Goal: Communication & Community: Share content

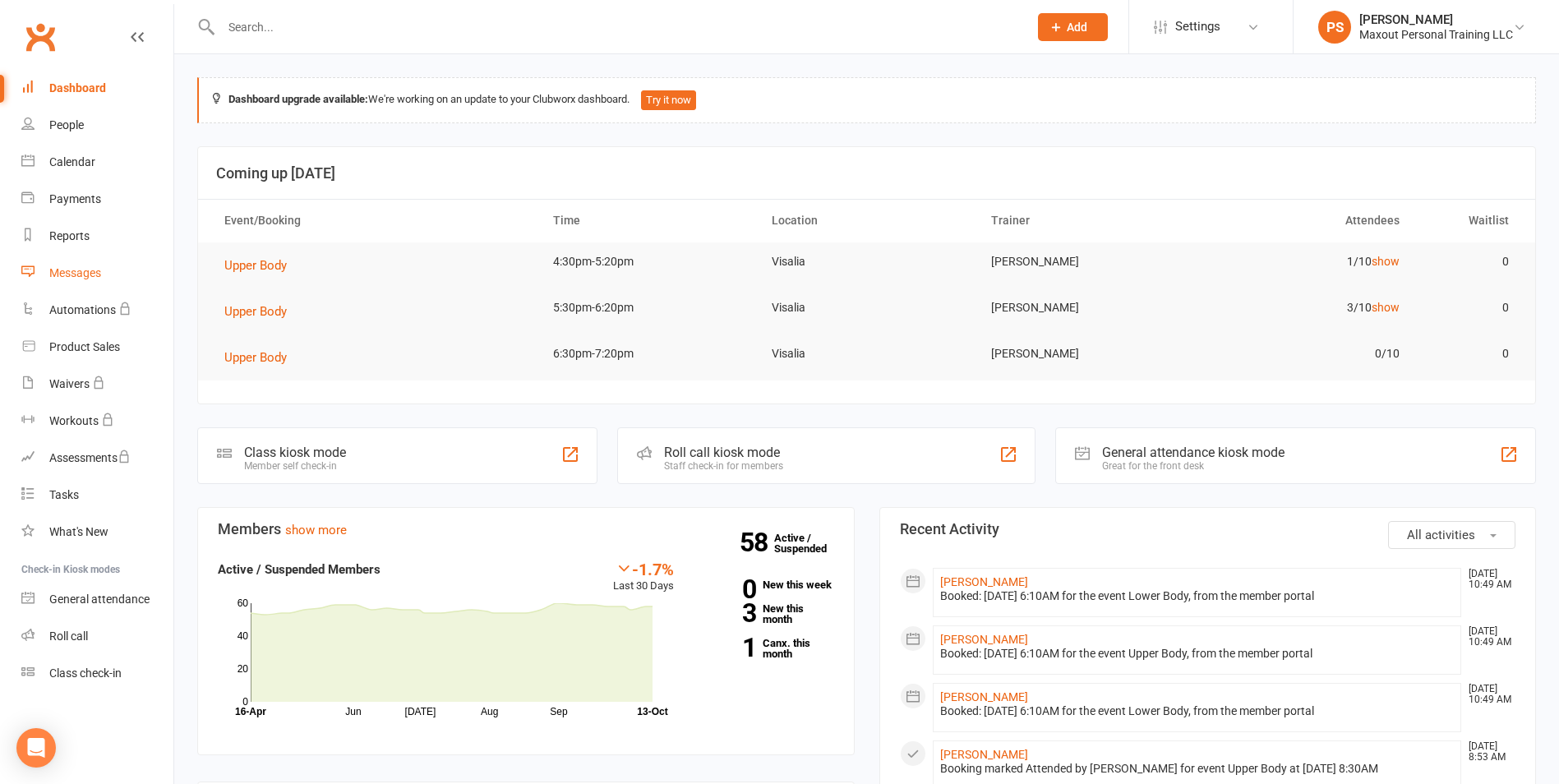
click at [79, 276] on div "Messages" at bounding box center [75, 273] width 52 height 13
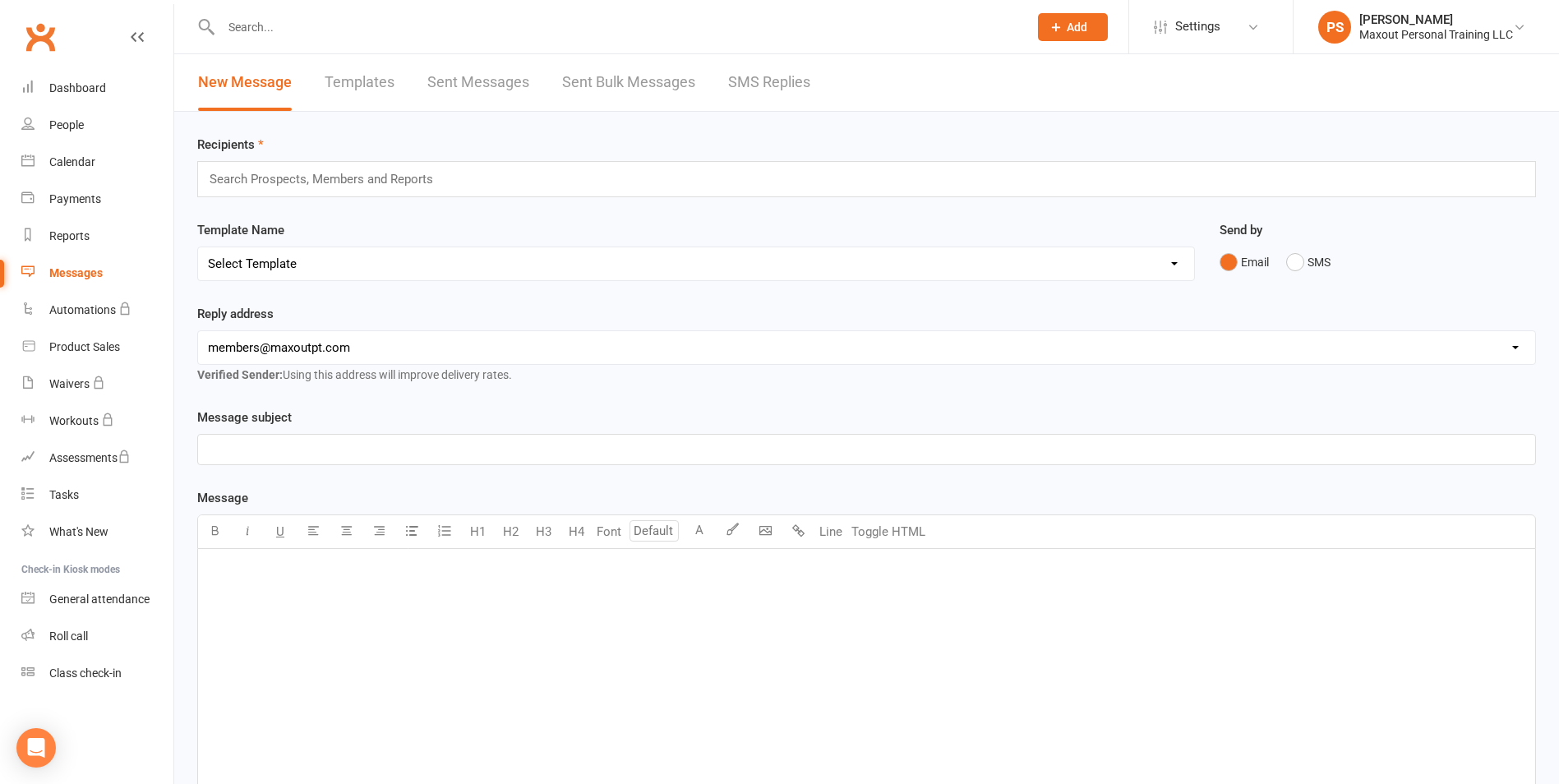
click at [372, 175] on input "text" at bounding box center [328, 179] width 241 height 22
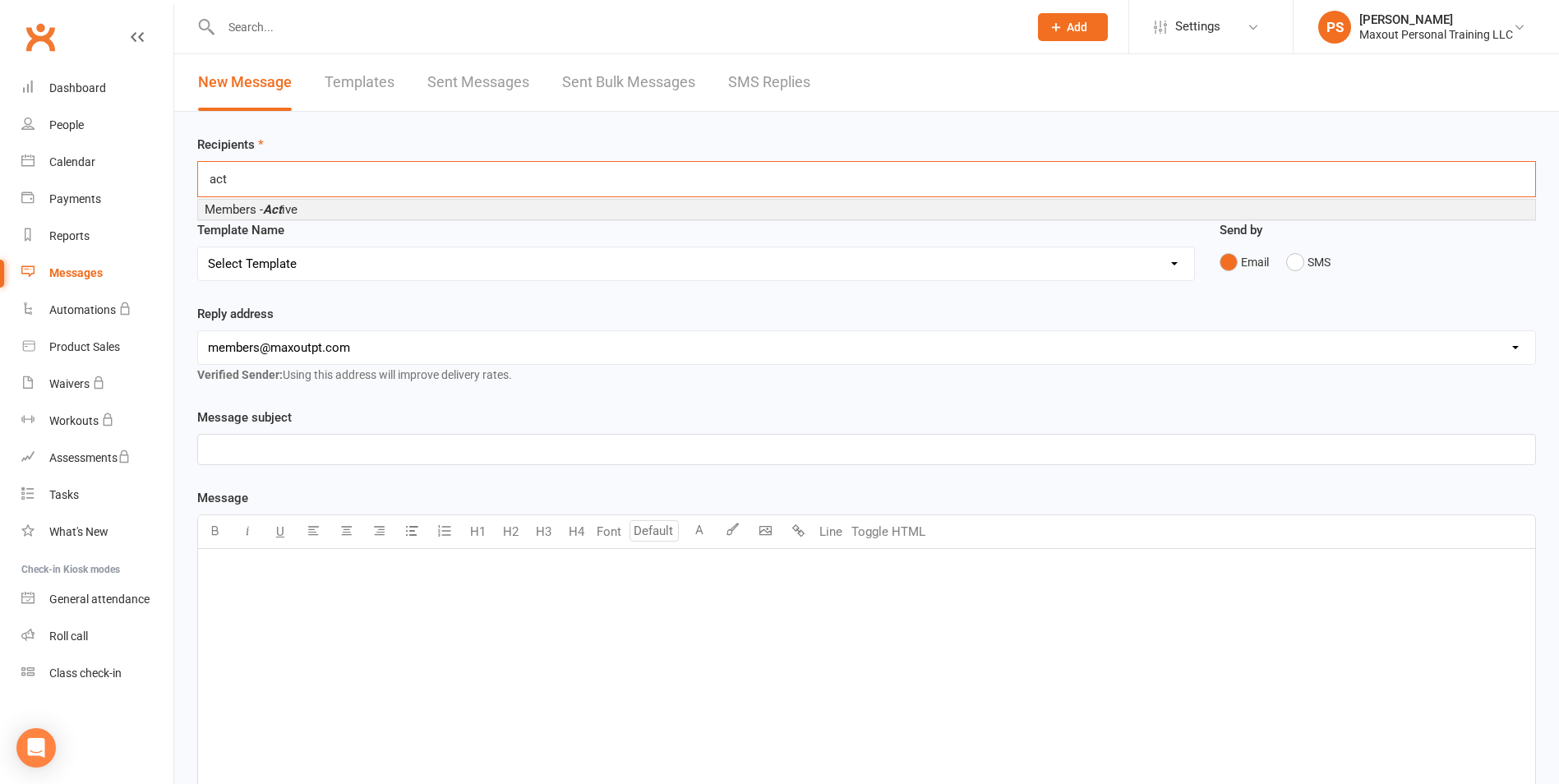
type input "act"
click at [296, 209] on span "Members - Act ive" at bounding box center [250, 210] width 93 height 15
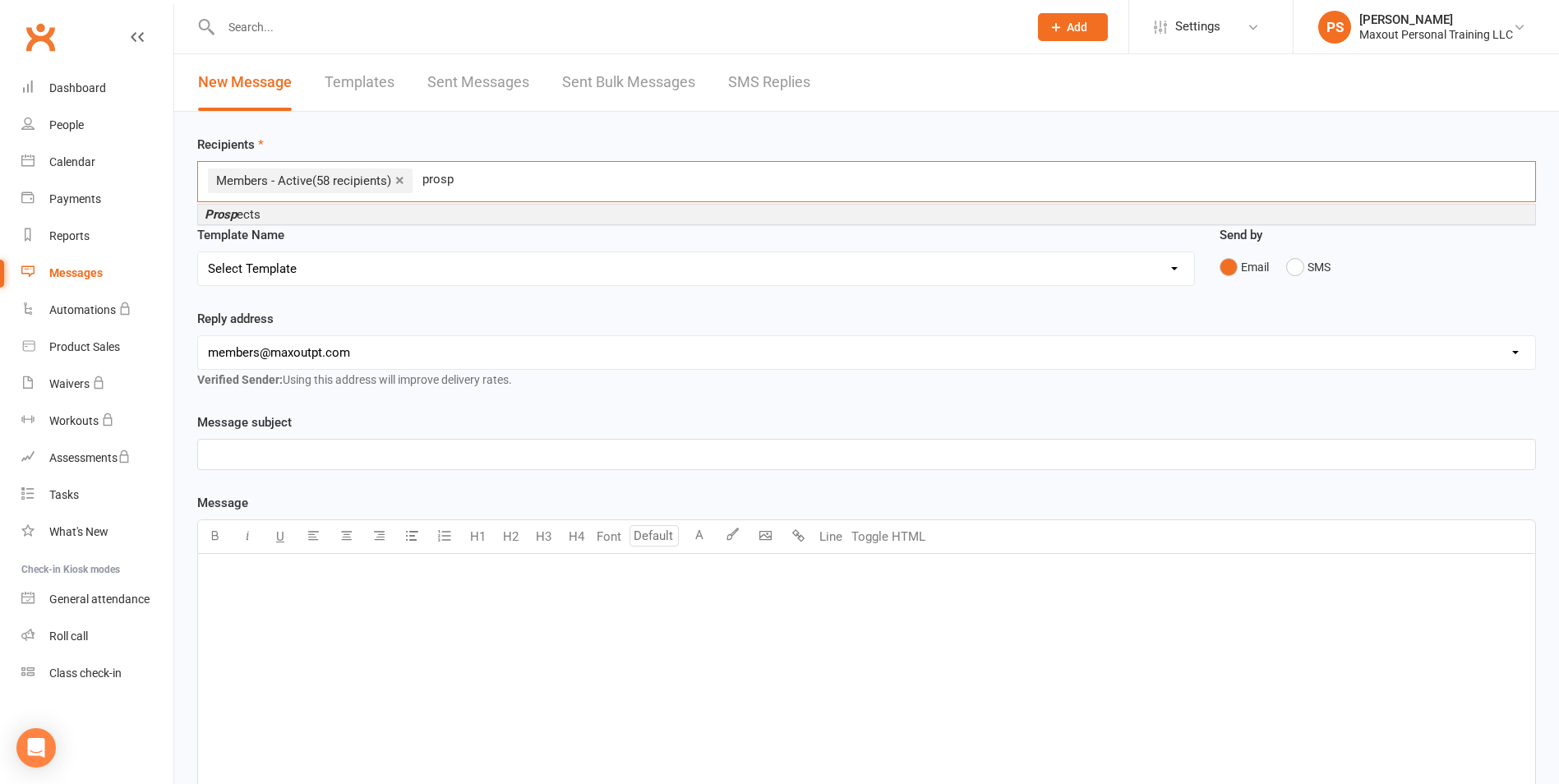
click at [350, 225] on div "Template Name Select Template [Email] Amount of Sessions [Email] Bring a Buddy …" at bounding box center [696, 255] width 998 height 61
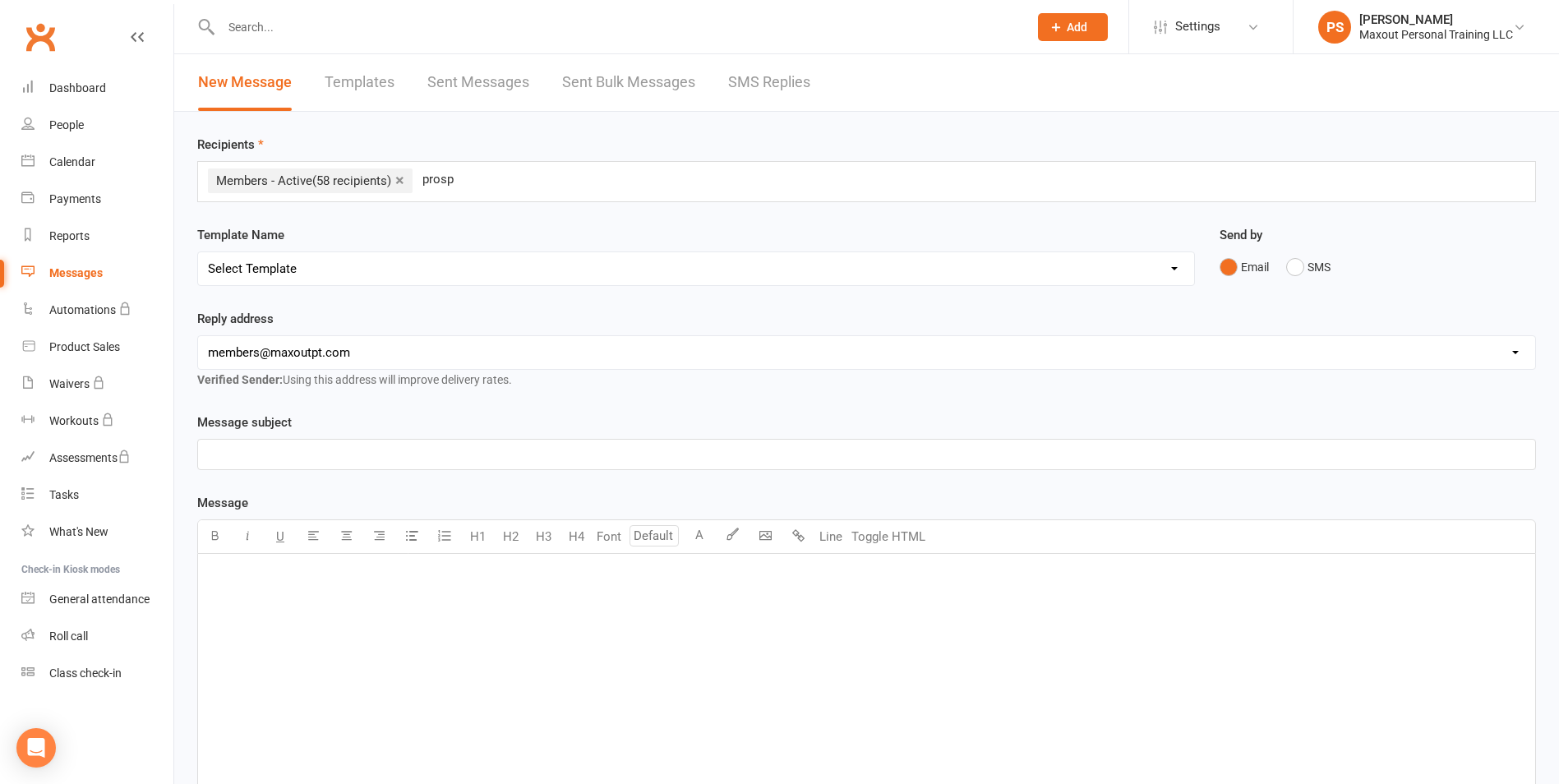
click at [468, 185] on input "prosp" at bounding box center [449, 179] width 56 height 22
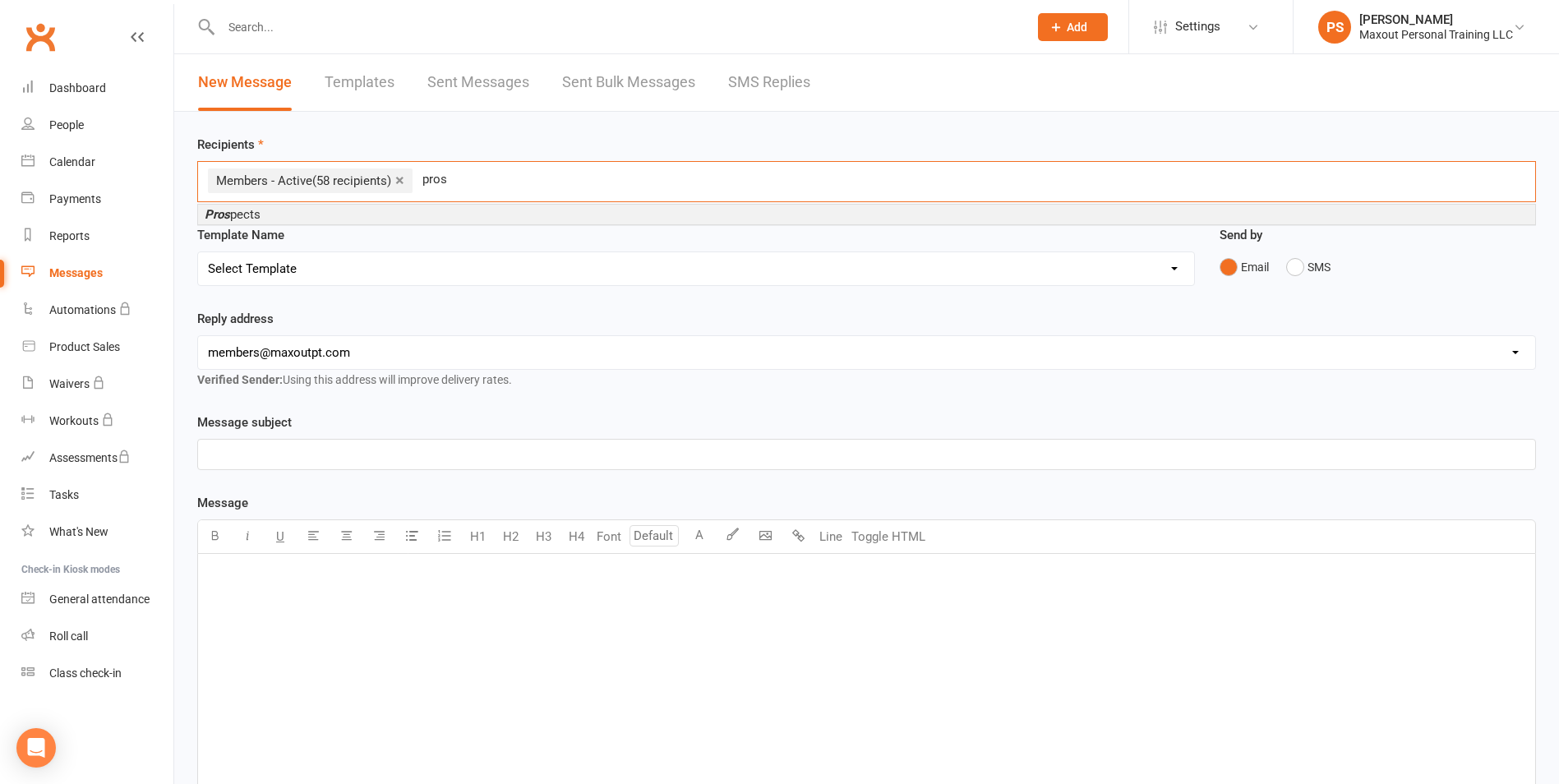
type input "prosp"
click at [316, 224] on div "Prosp ects" at bounding box center [866, 214] width 1339 height 22
click at [447, 209] on li "Prosp ects" at bounding box center [867, 214] width 1338 height 20
type input "cancelled"
click at [333, 209] on li "Member - Cancelled" at bounding box center [867, 214] width 1338 height 20
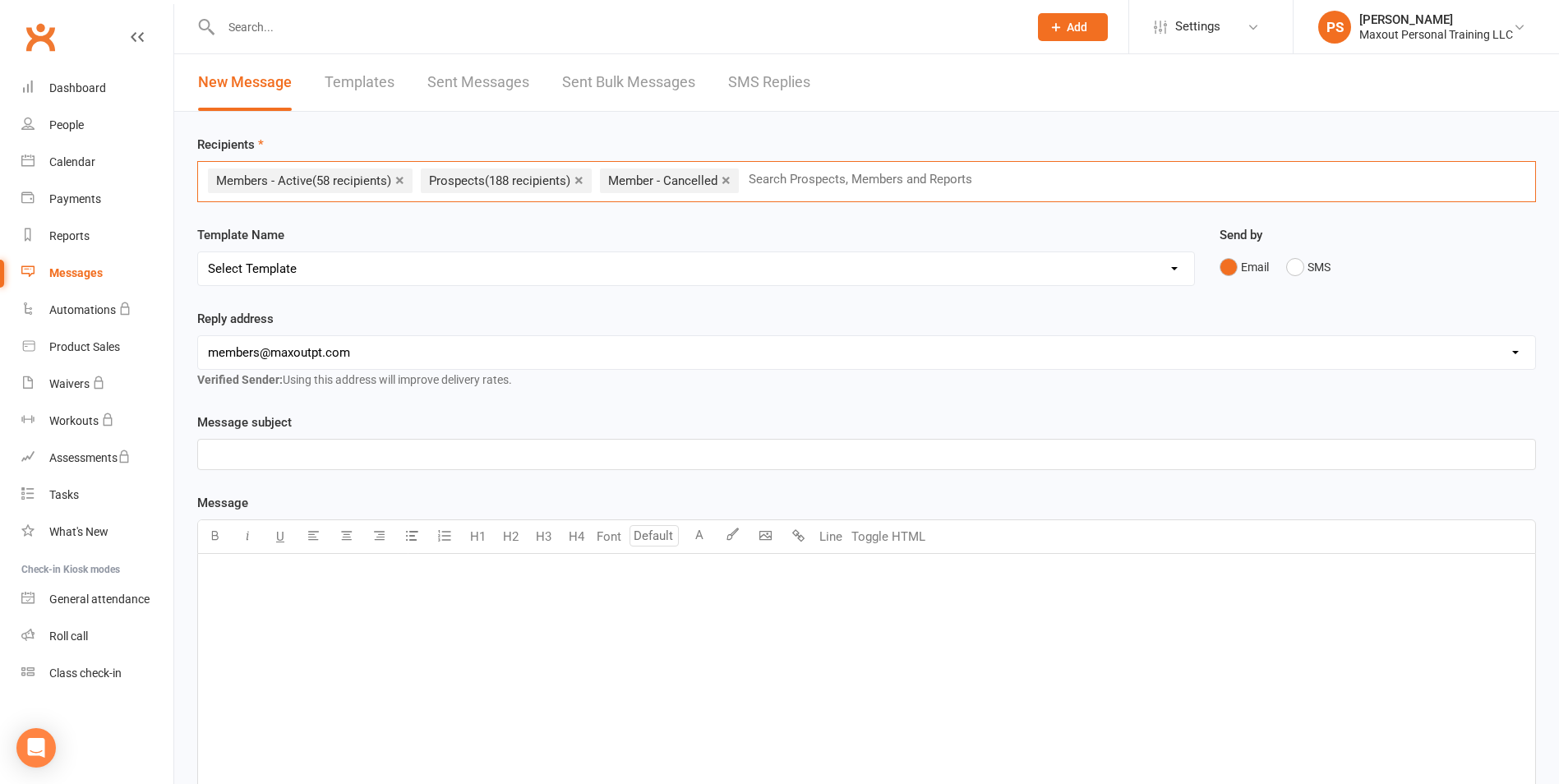
click at [229, 581] on p "﻿" at bounding box center [867, 575] width 1317 height 20
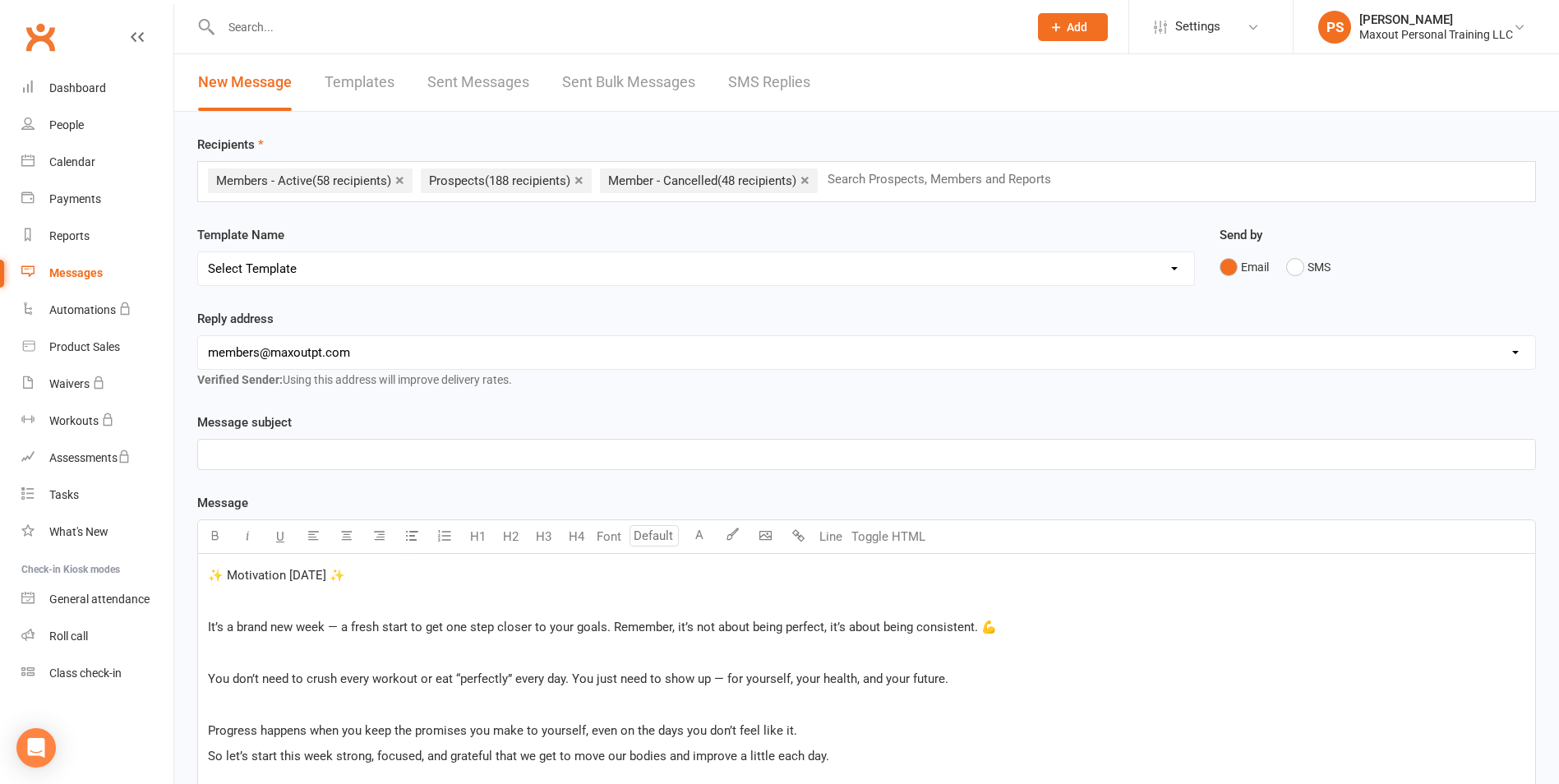
scroll to position [317, 0]
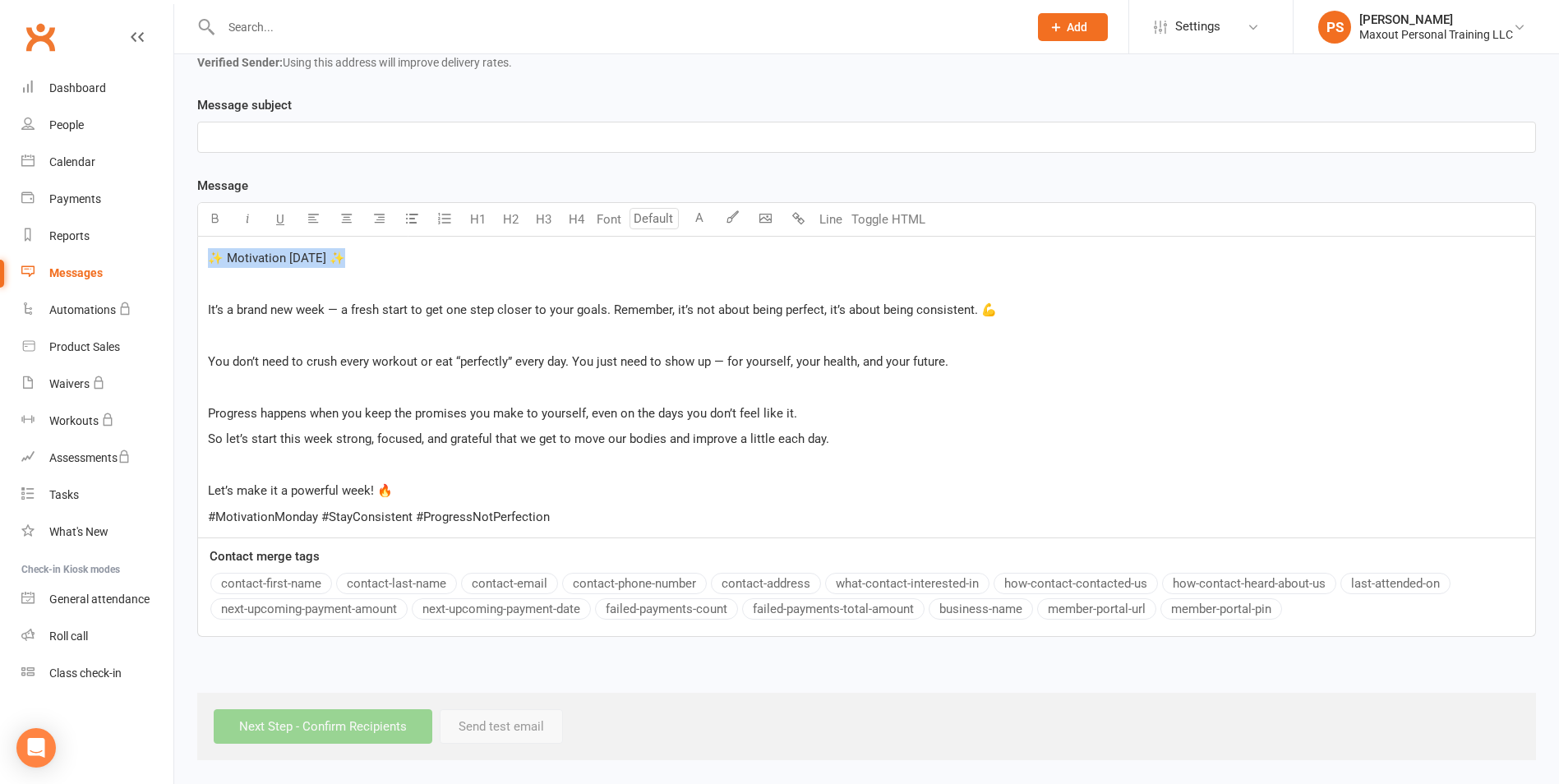
drag, startPoint x: 356, startPoint y: 260, endPoint x: 189, endPoint y: 249, distance: 167.4
click at [189, 249] on div "Message subject ﻿ Message U H1 H2 H3 H4 Font A Line Toggle HTML ✨ Motivation [D…" at bounding box center [867, 378] width 1364 height 565
copy span "✨ Motivation [DATE] ✨"
click at [253, 134] on p "﻿" at bounding box center [867, 137] width 1317 height 20
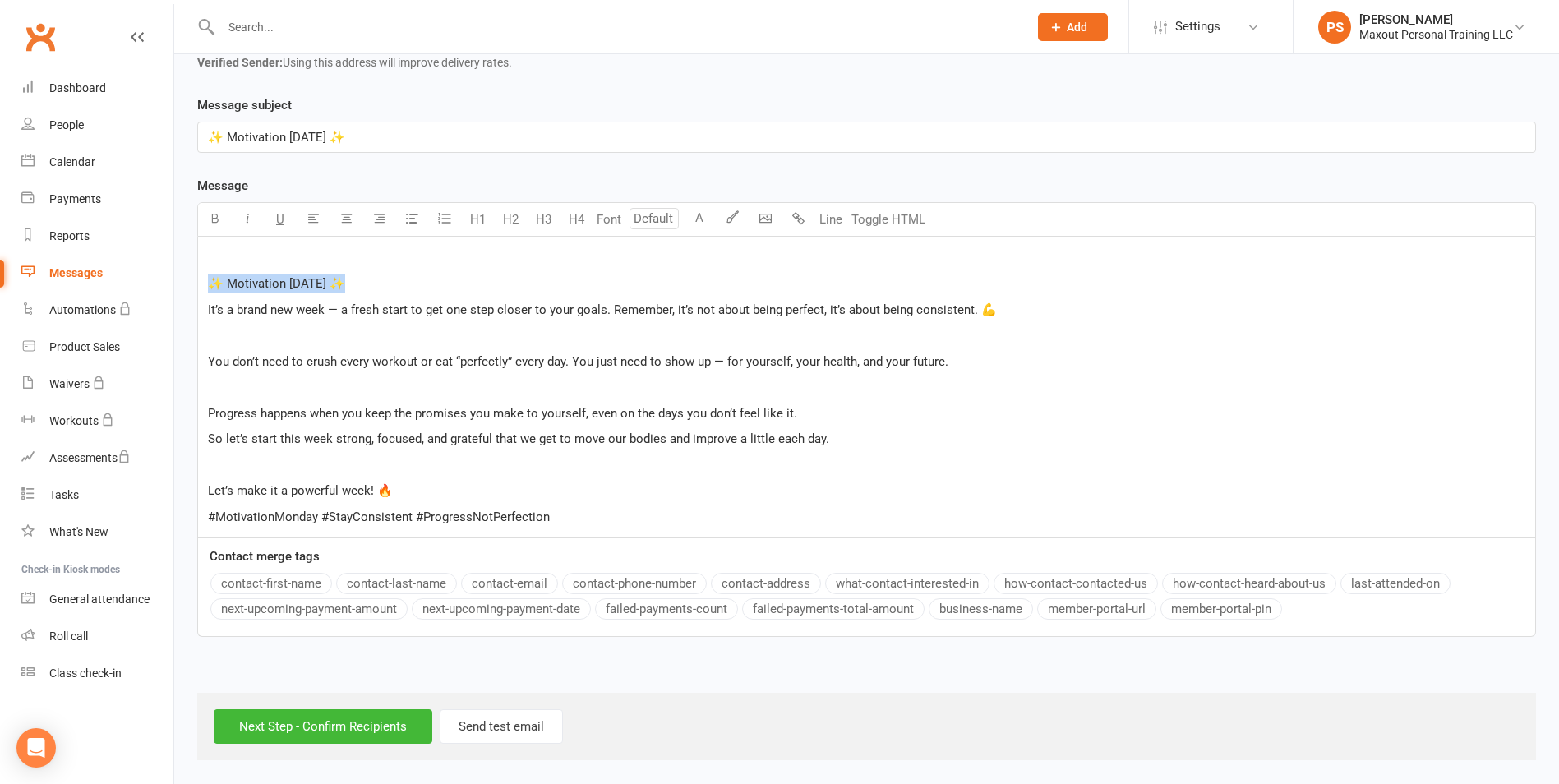
drag, startPoint x: 394, startPoint y: 286, endPoint x: 192, endPoint y: 287, distance: 202.0
click at [192, 287] on div "Message subject ✨ Motivation [DATE] ✨ Message U H1 H2 H3 H4 Font A Line Toggle …" at bounding box center [867, 378] width 1364 height 565
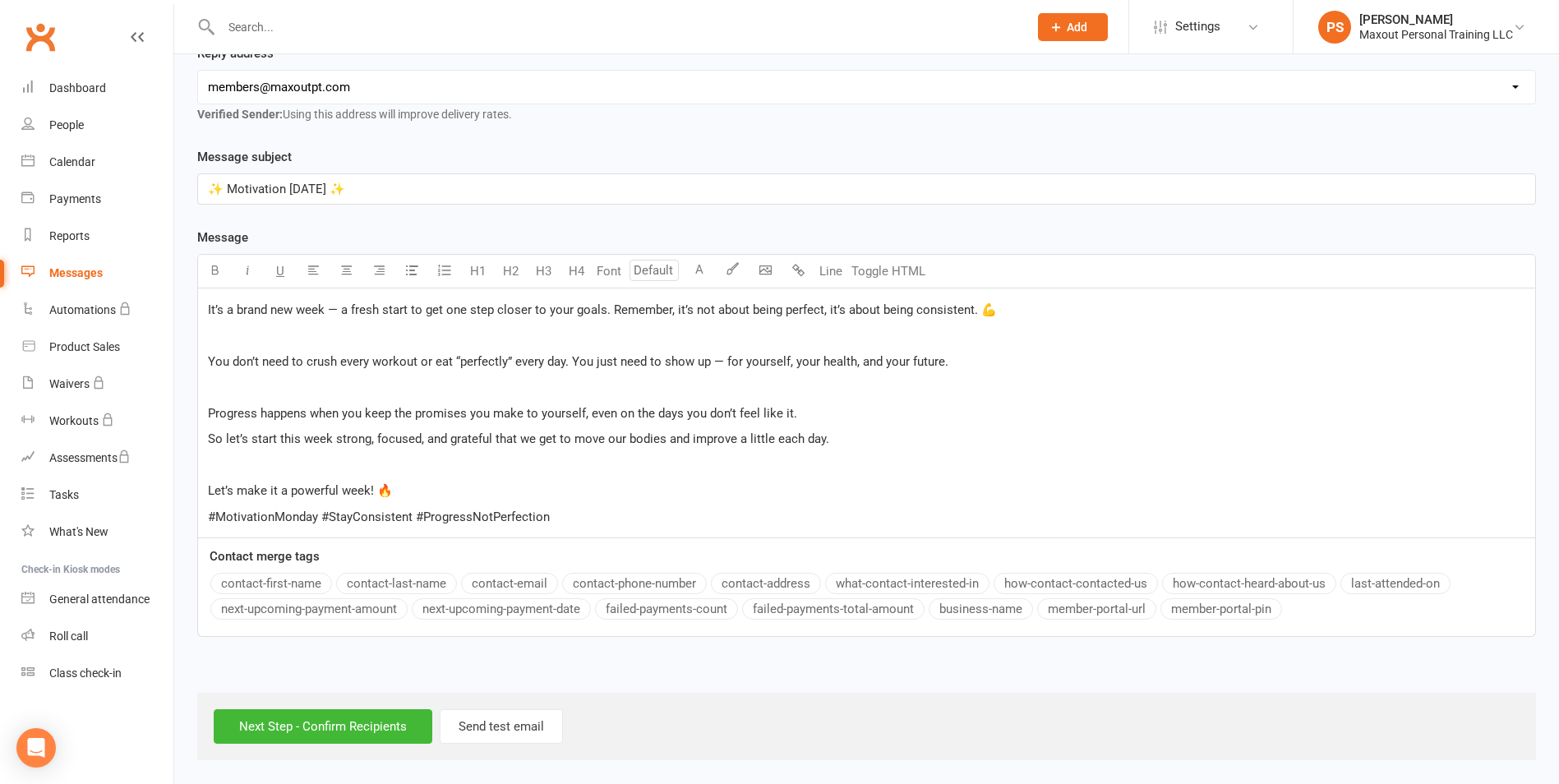
scroll to position [265, 0]
click at [367, 355] on span "You don’t need to crush every workout or eat “perfectly” every day. You just ne…" at bounding box center [578, 362] width 740 height 15
click at [208, 354] on span "You don’t need to crush every workout or eat “perfectly” every day. You just ne…" at bounding box center [578, 362] width 740 height 15
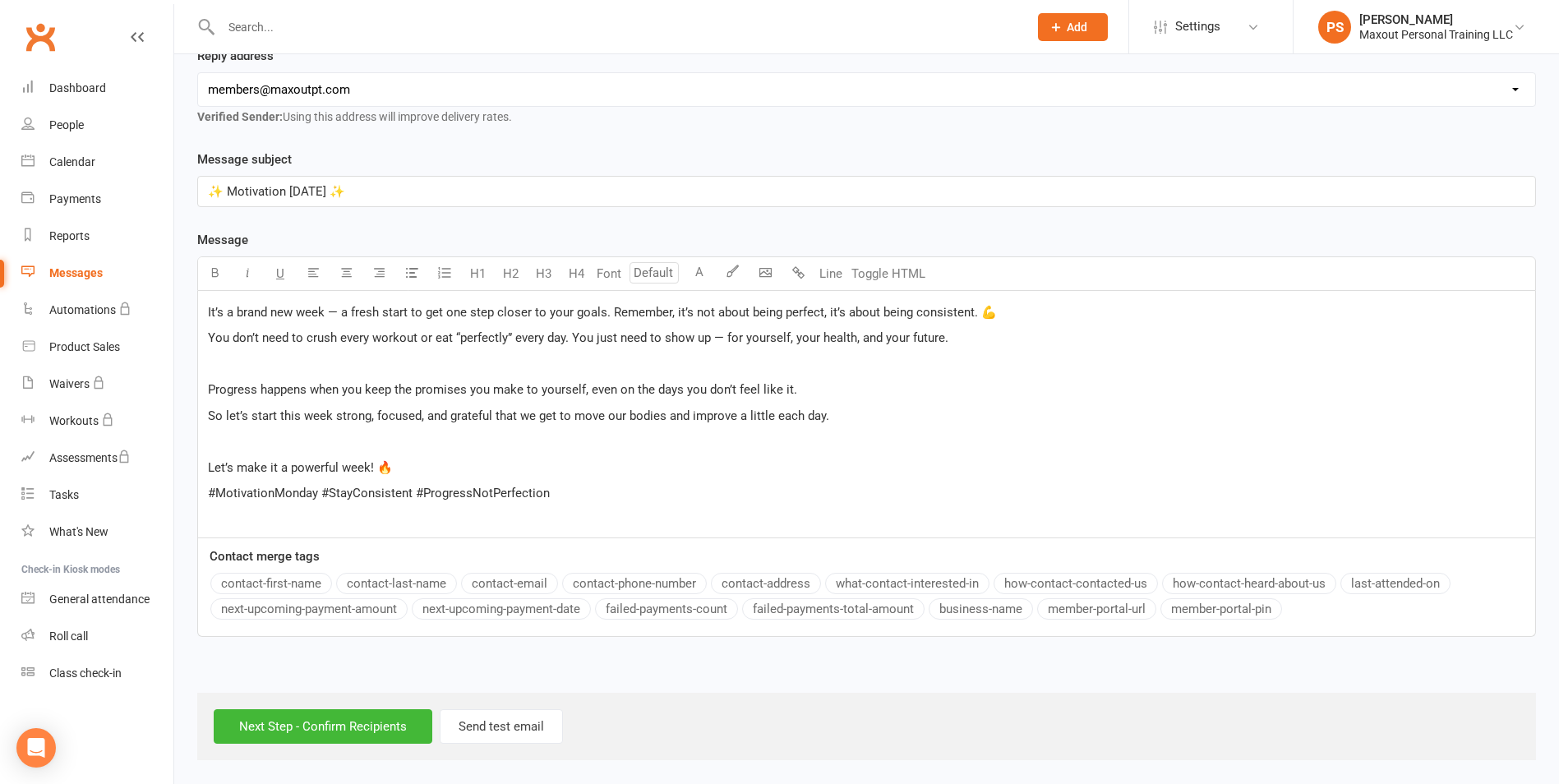
scroll to position [263, 0]
click at [203, 390] on div "It’s a brand new week — a fresh start to get one step closer to your goals. Rem…" at bounding box center [867, 414] width 1338 height 247
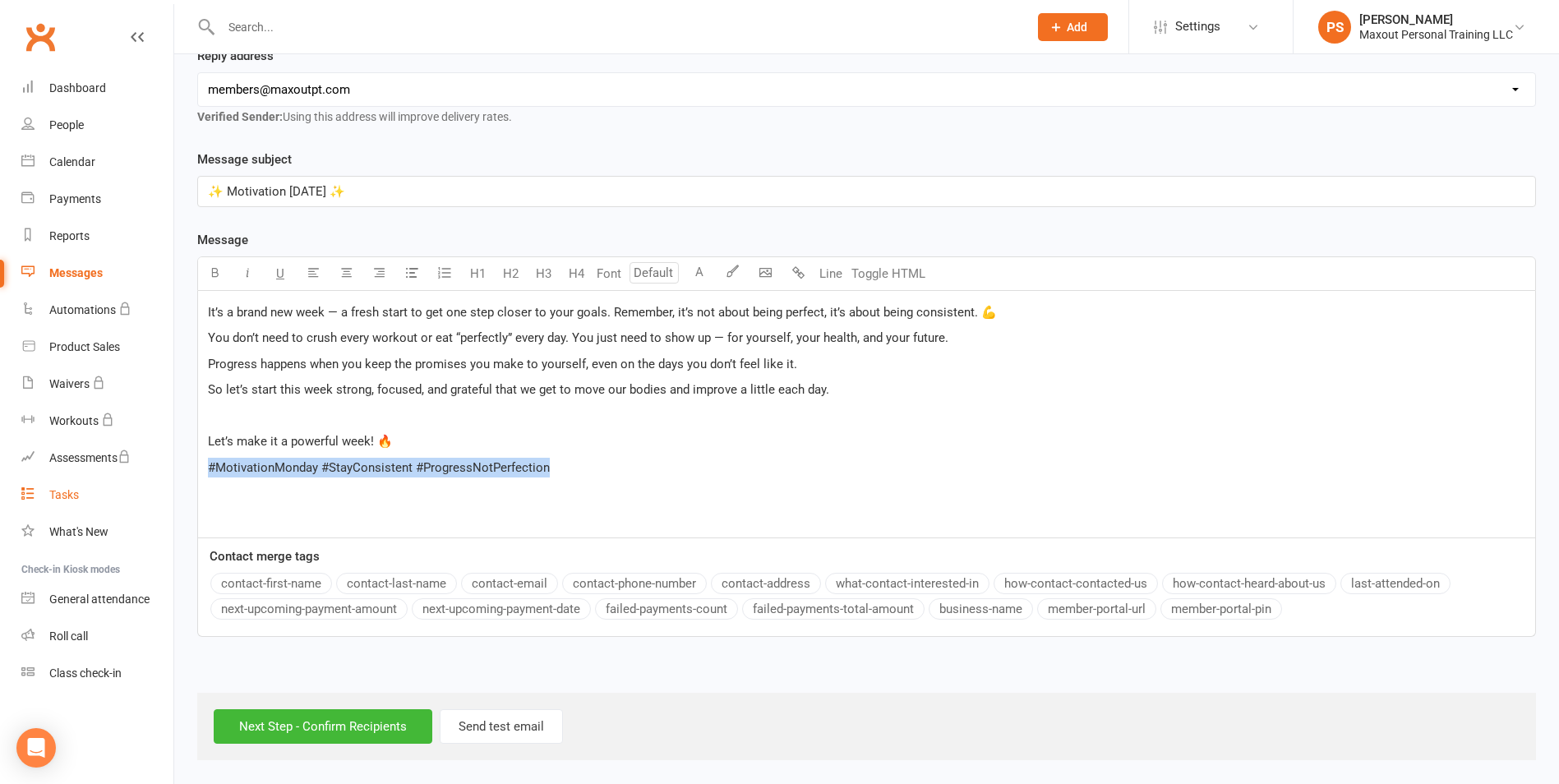
drag, startPoint x: 616, startPoint y: 468, endPoint x: 153, endPoint y: 482, distance: 463.2
click at [153, 482] on ui-view "Prospect Member Non-attending contact Class / event Appointment Task Membership…" at bounding box center [780, 250] width 1559 height 1018
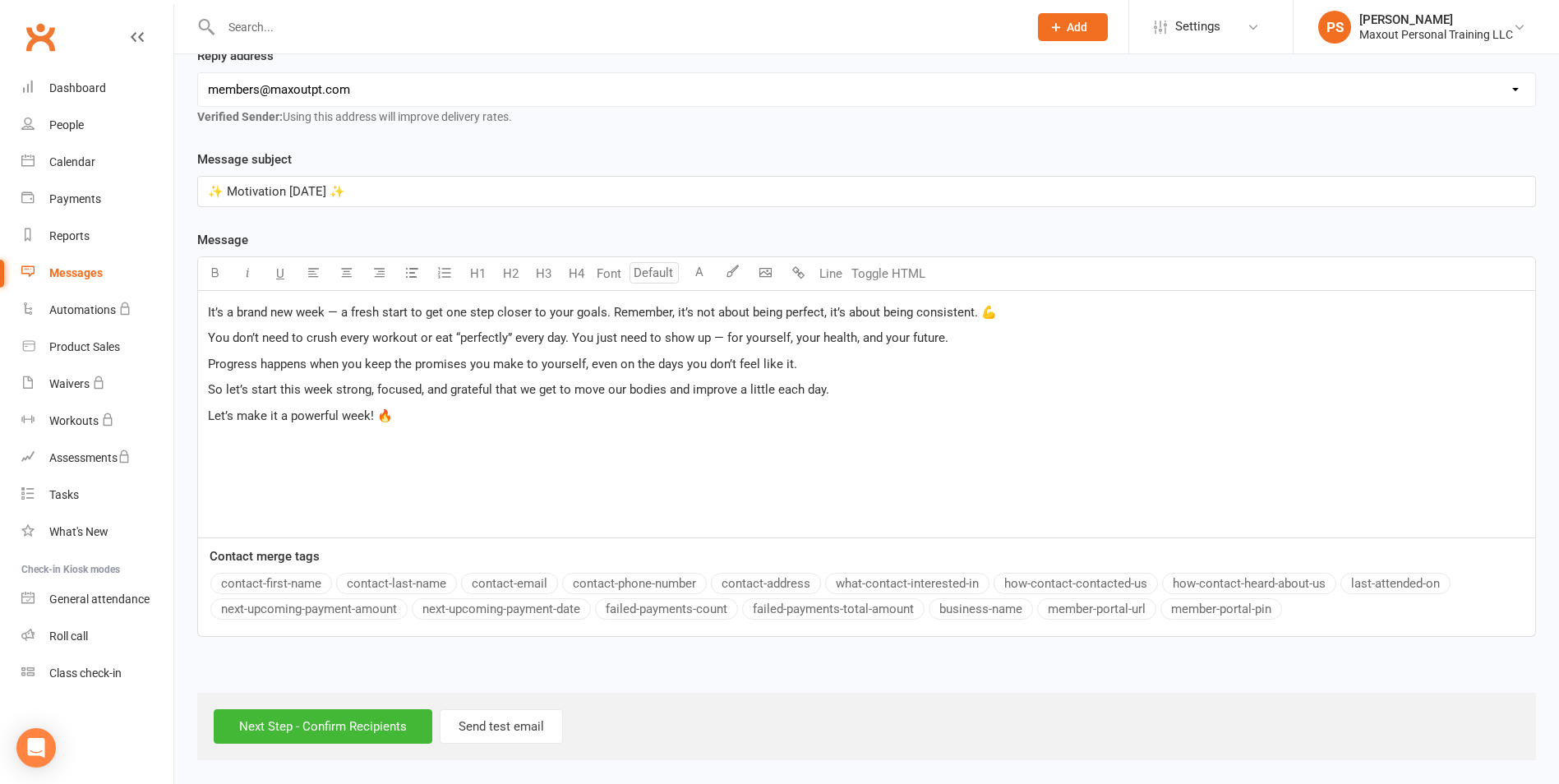
click at [501, 413] on p "Let’s make it a powerful week! 🔥" at bounding box center [867, 415] width 1317 height 20
click at [763, 269] on body "Prospect Member Non-attending contact Class / event Appointment Task Membership…" at bounding box center [780, 250] width 1559 height 1018
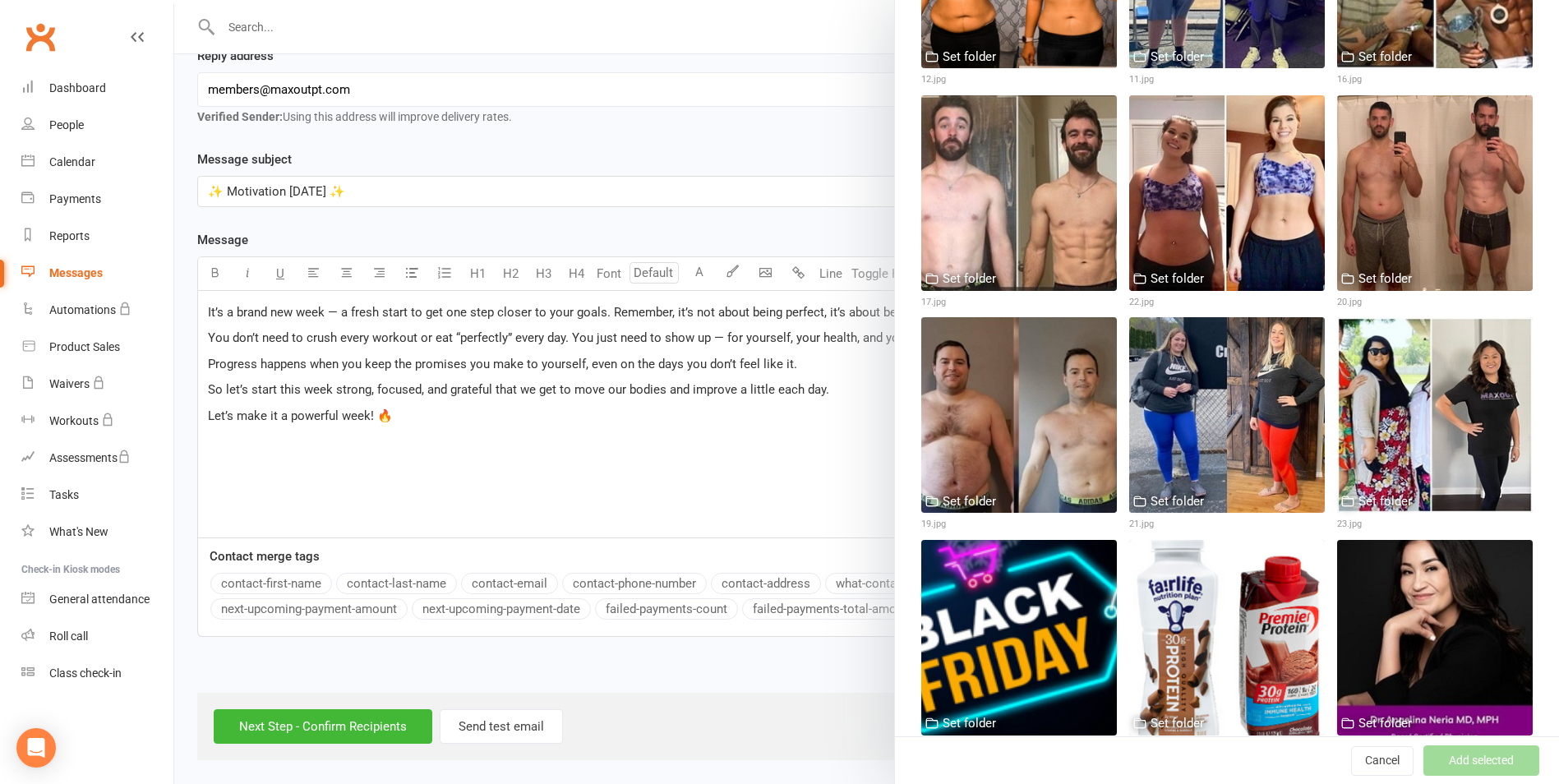
scroll to position [1641, 0]
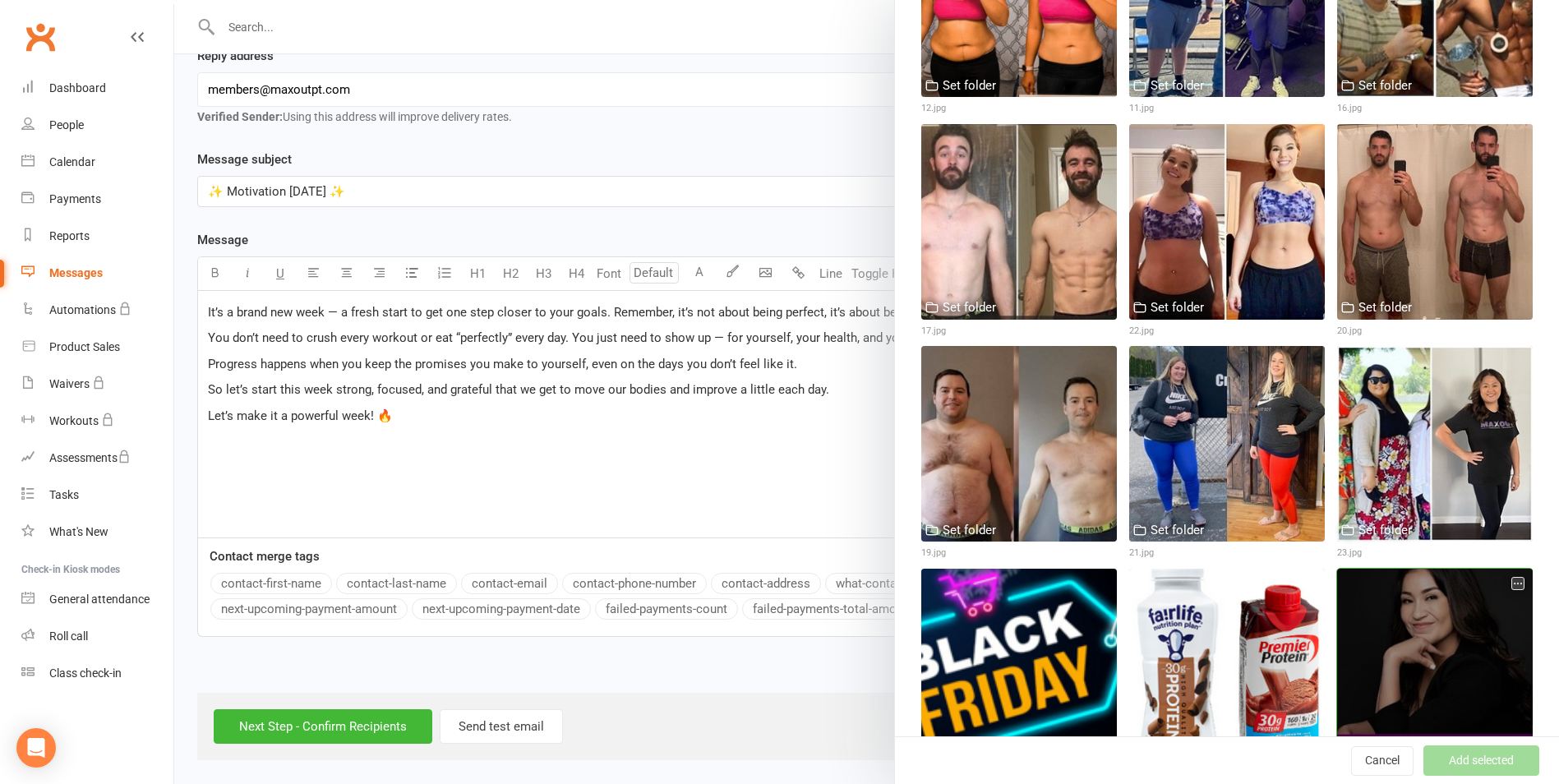
click at [1470, 725] on div "Set folder [PERSON_NAME].jpg" at bounding box center [1435, 679] width 196 height 222
click at [1473, 729] on div "Set folder [PERSON_NAME].jpg" at bounding box center [1435, 679] width 196 height 222
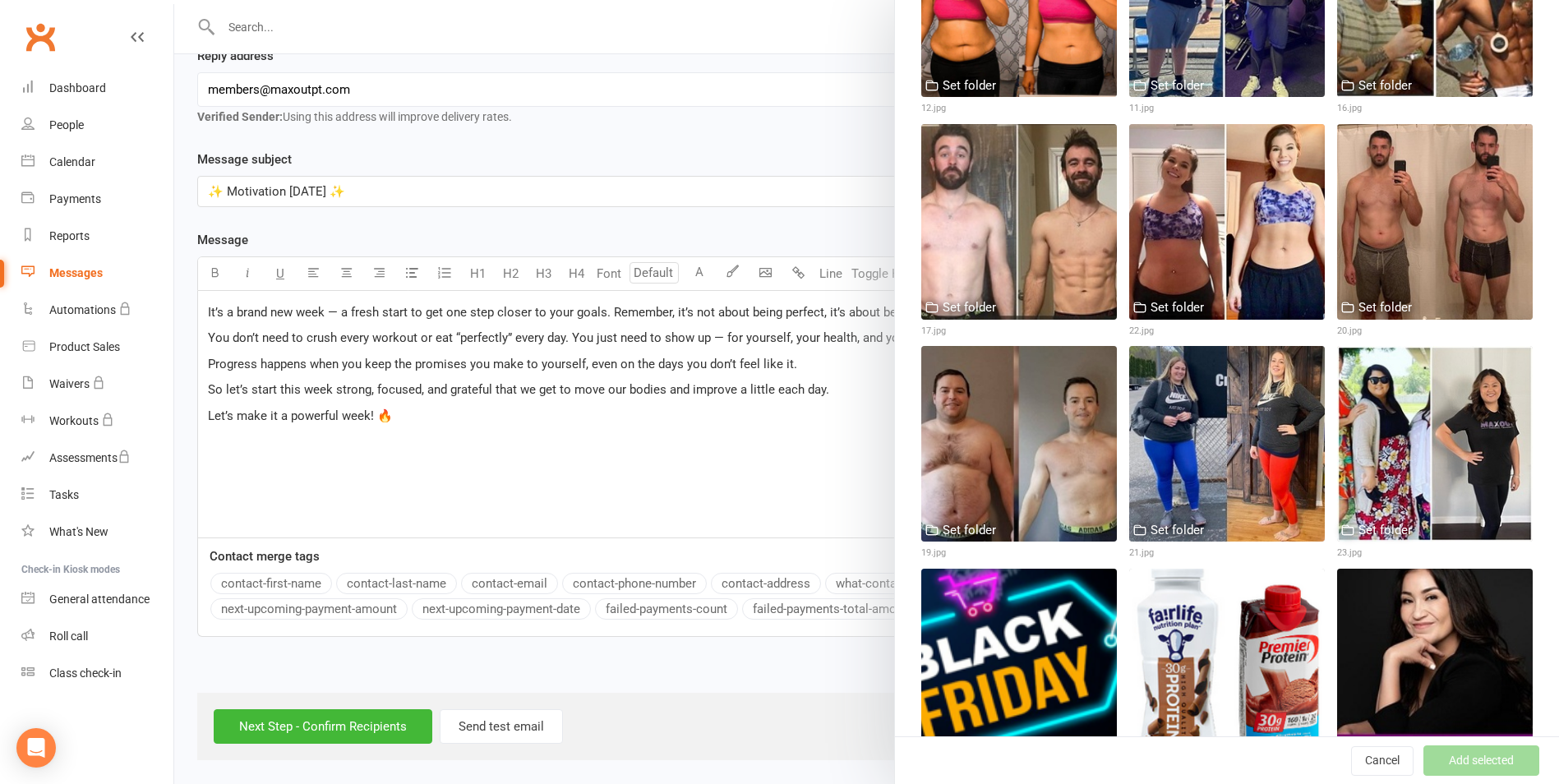
click at [1483, 752] on button "Add selected" at bounding box center [1482, 761] width 116 height 30
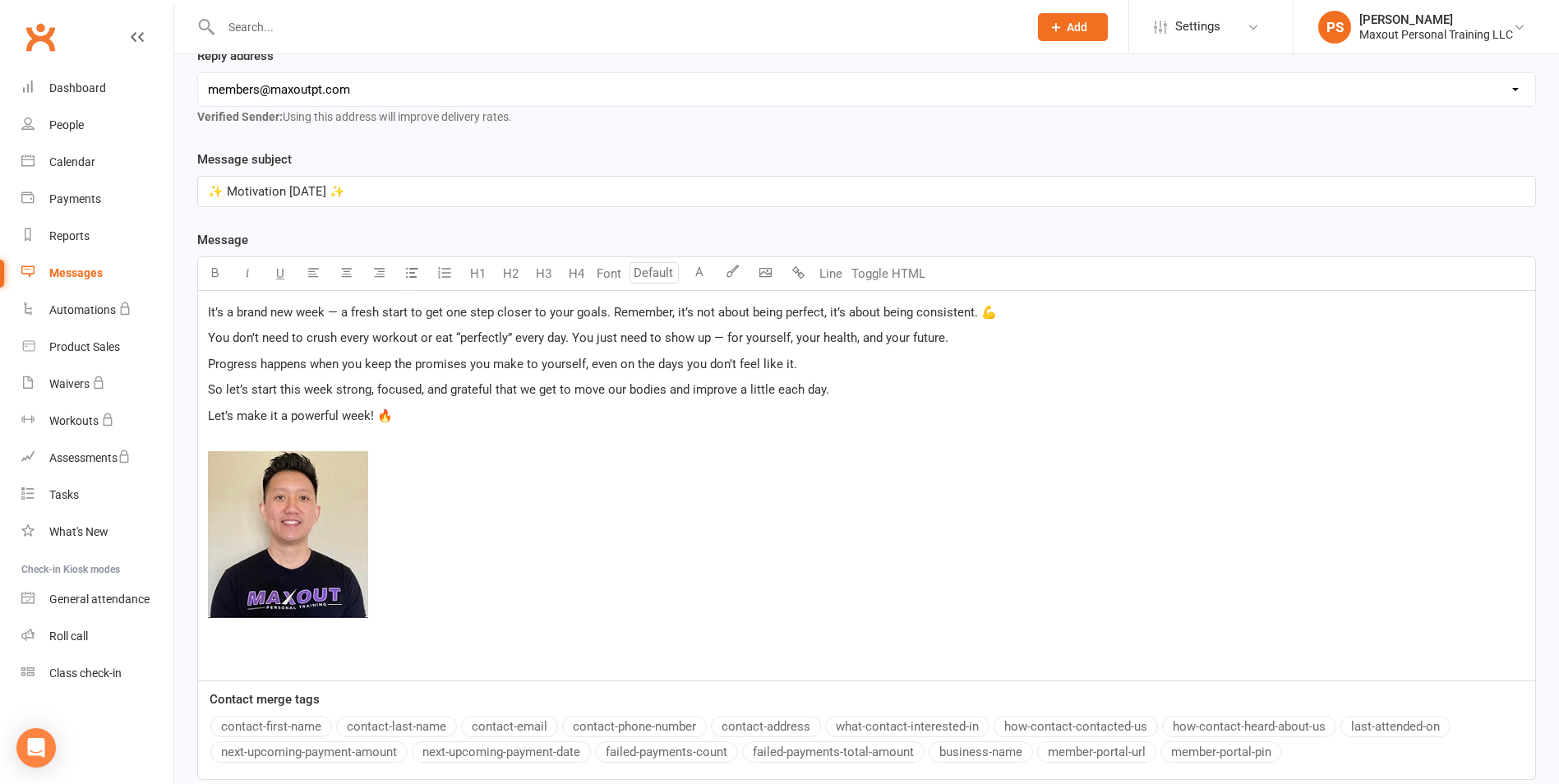
click at [330, 637] on p "﻿ ﻿ ﻿" at bounding box center [867, 537] width 1317 height 212
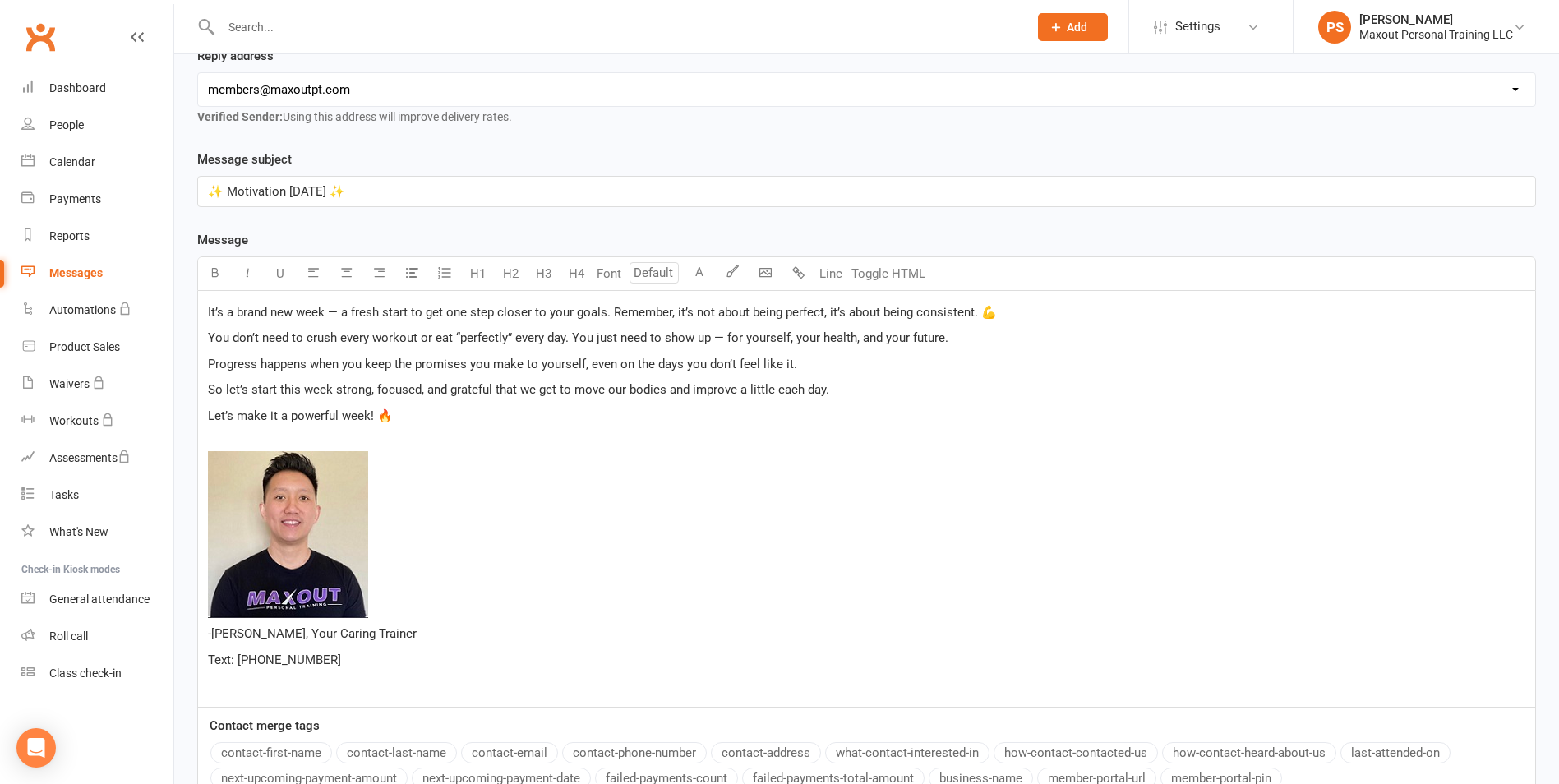
click at [378, 195] on p "✨ Motivation [DATE] ✨" at bounding box center [867, 191] width 1317 height 20
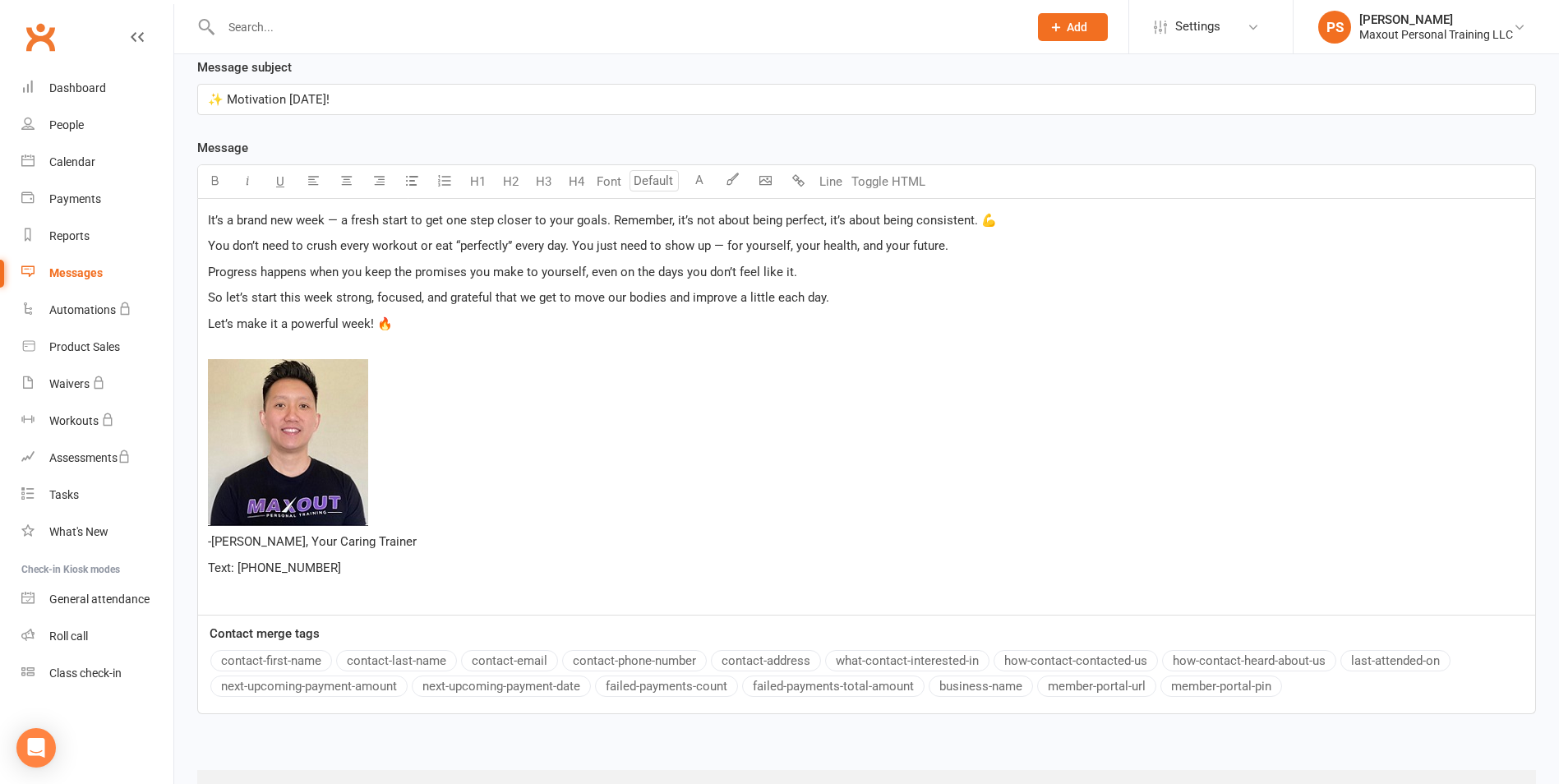
scroll to position [432, 0]
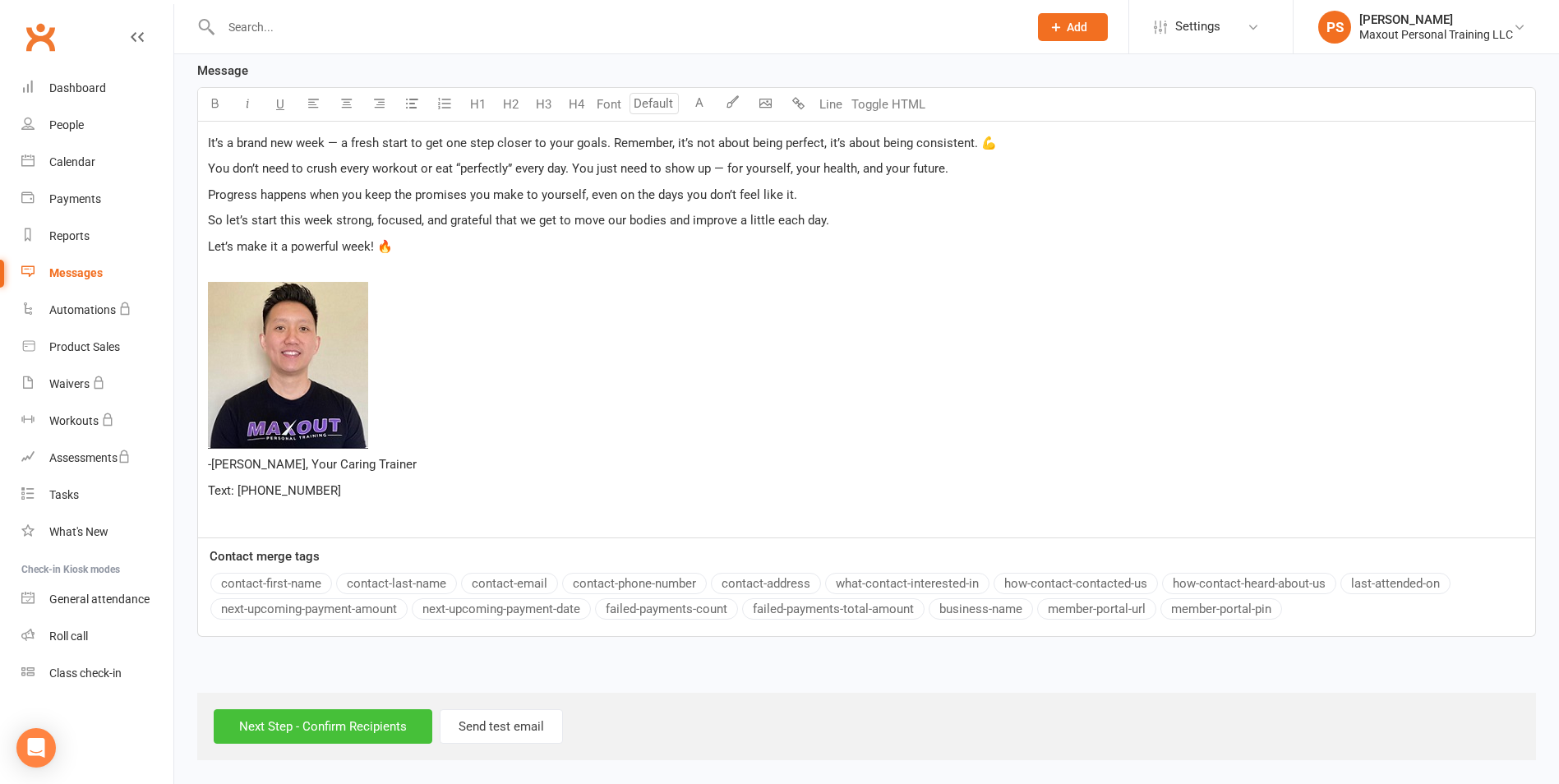
click at [418, 728] on input "Next Step - Confirm Recipients" at bounding box center [323, 726] width 219 height 35
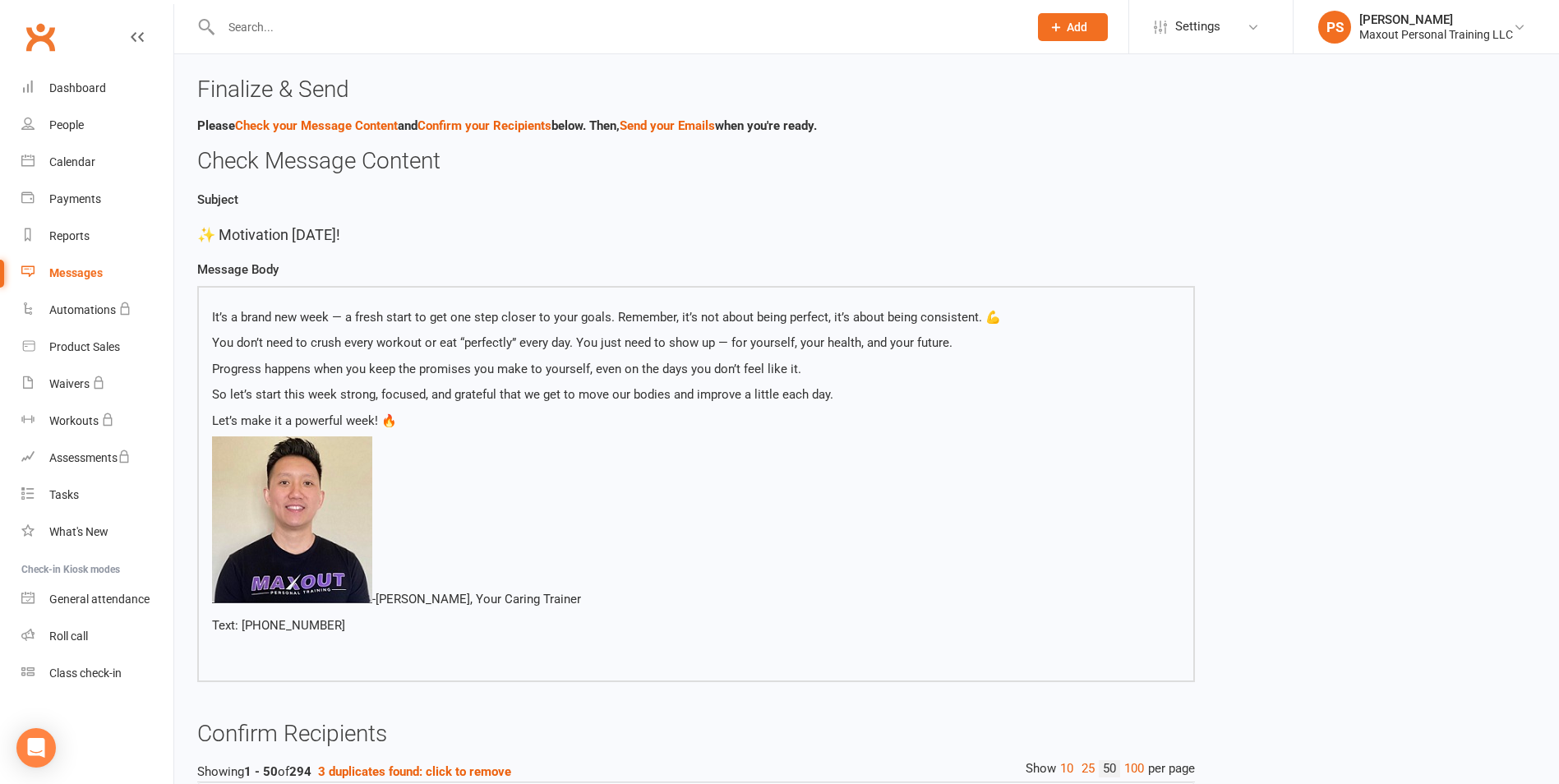
scroll to position [2193, 0]
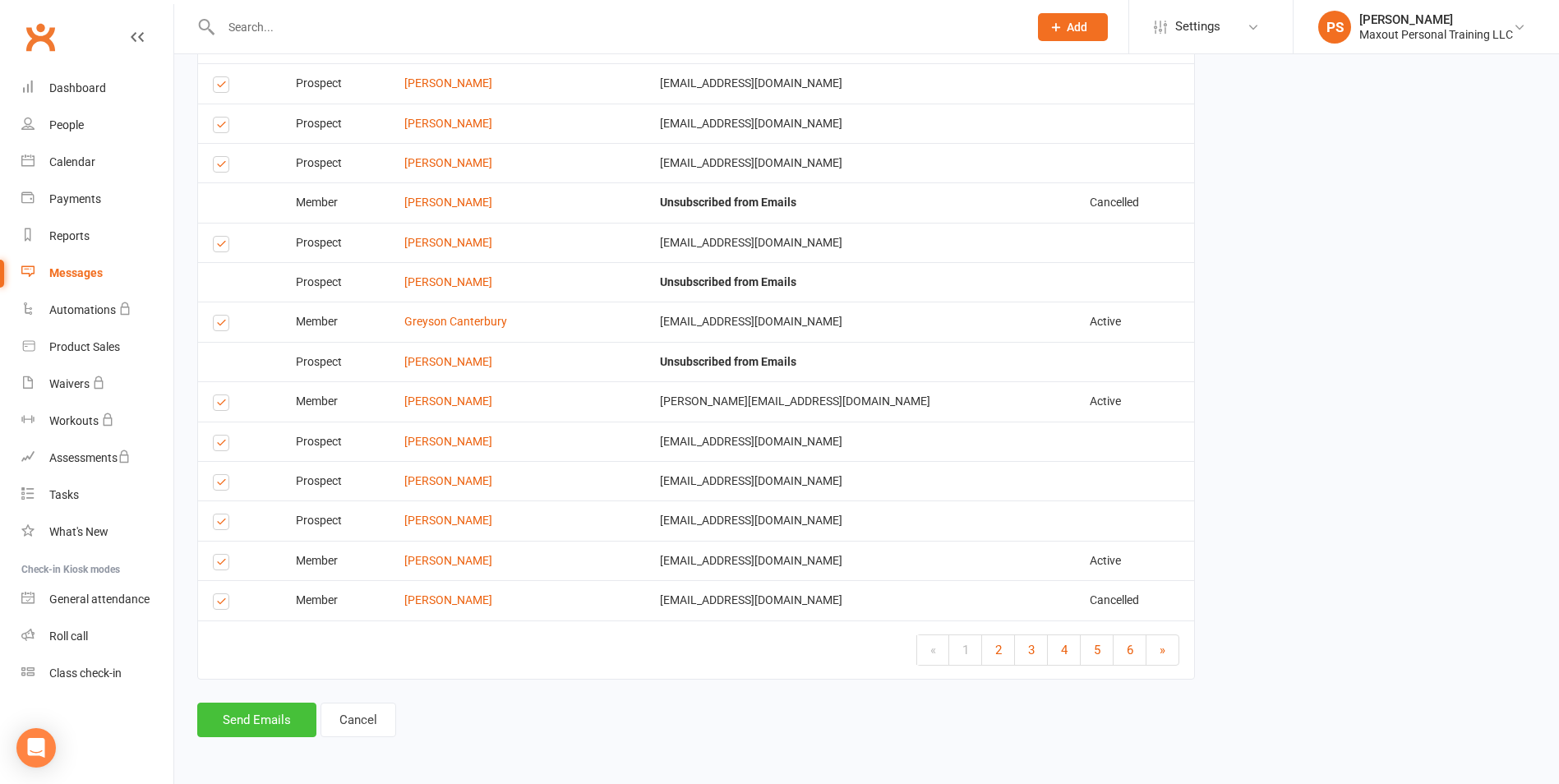
click at [243, 716] on button "Send Emails" at bounding box center [256, 719] width 119 height 35
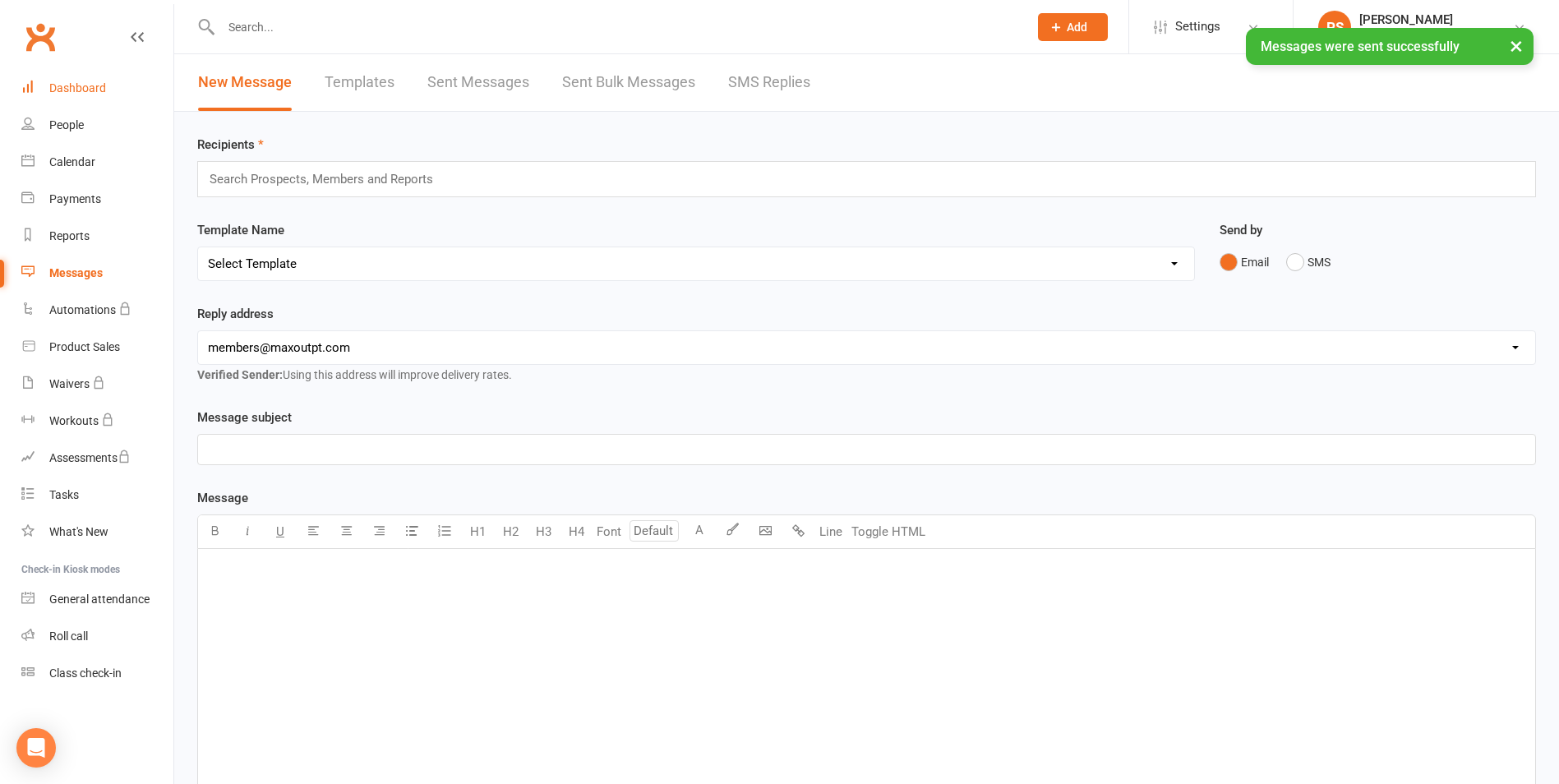
drag, startPoint x: 83, startPoint y: 85, endPoint x: 84, endPoint y: 76, distance: 9.1
click at [83, 84] on div "Dashboard" at bounding box center [78, 88] width 56 height 13
